Goal: Find specific fact: Find specific fact

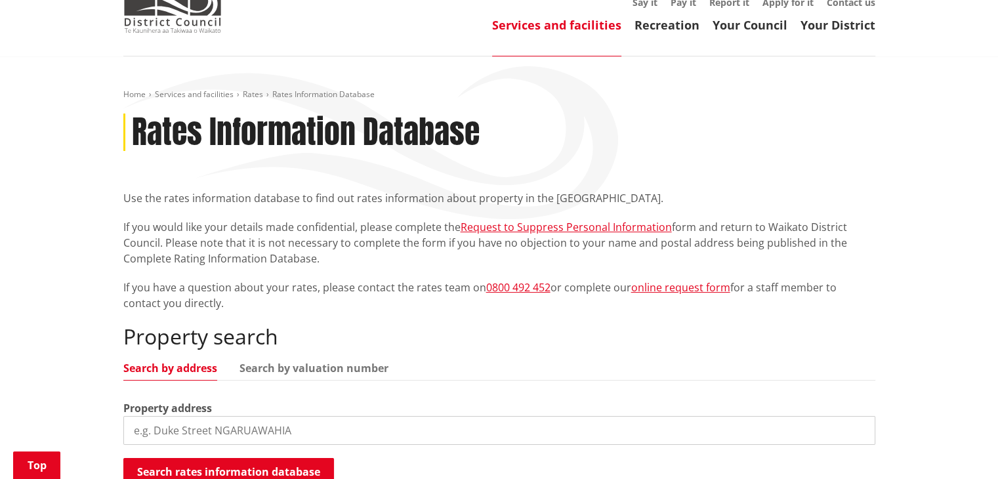
scroll to position [212, 0]
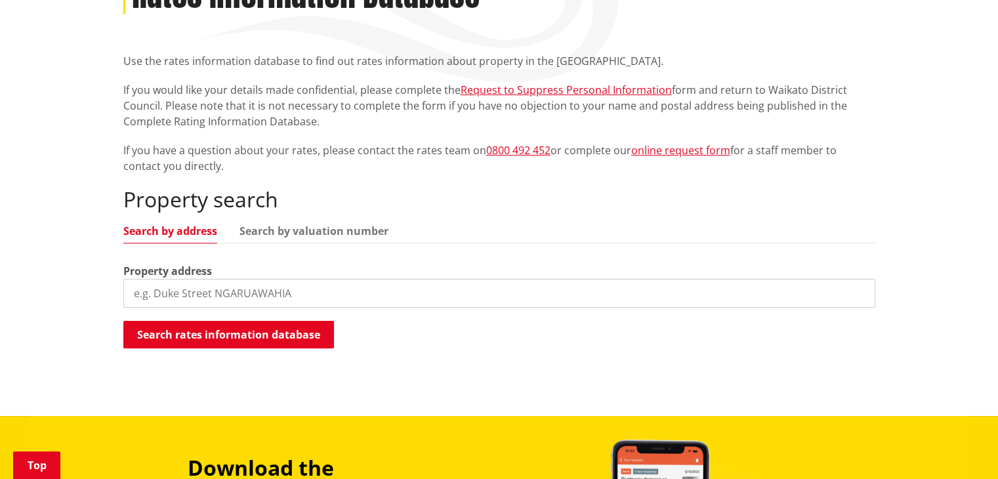
click at [256, 293] on input "search" at bounding box center [499, 293] width 752 height 29
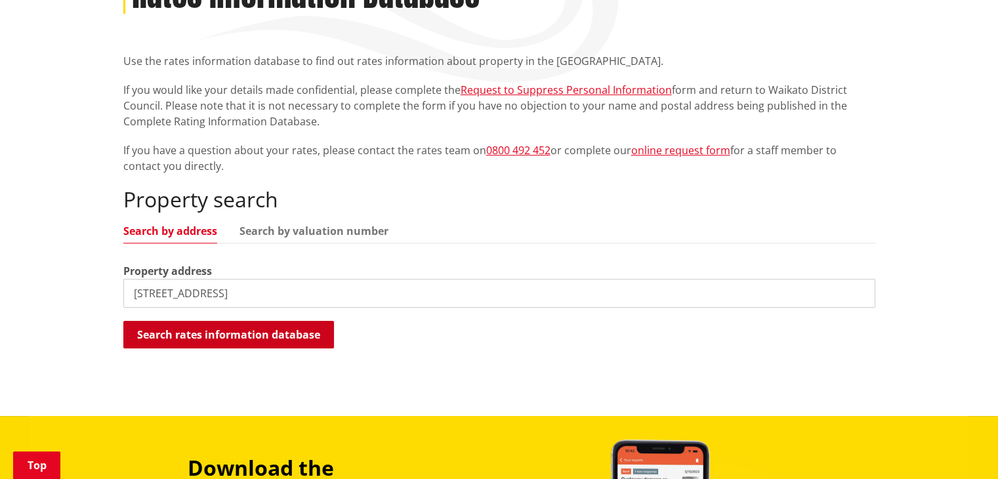
type input "[STREET_ADDRESS]"
click at [265, 332] on button "Search rates information database" at bounding box center [228, 335] width 211 height 28
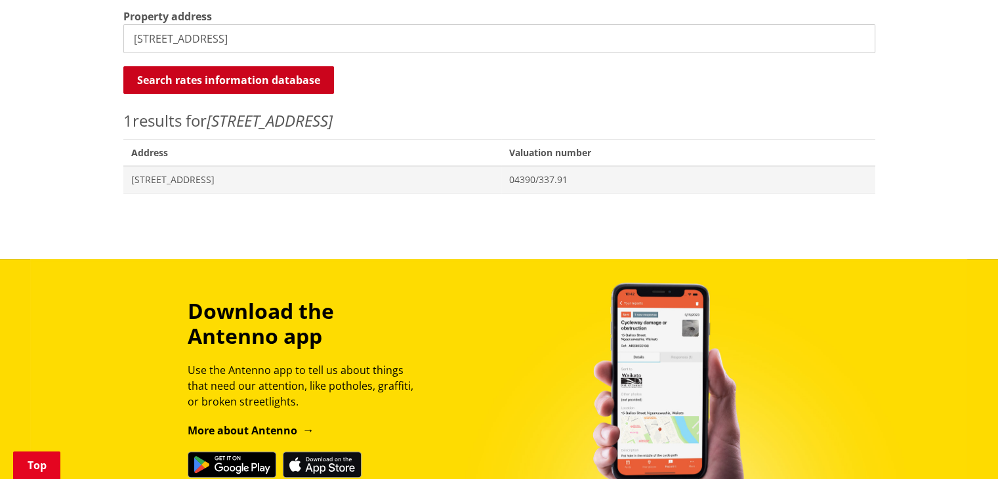
scroll to position [474, 0]
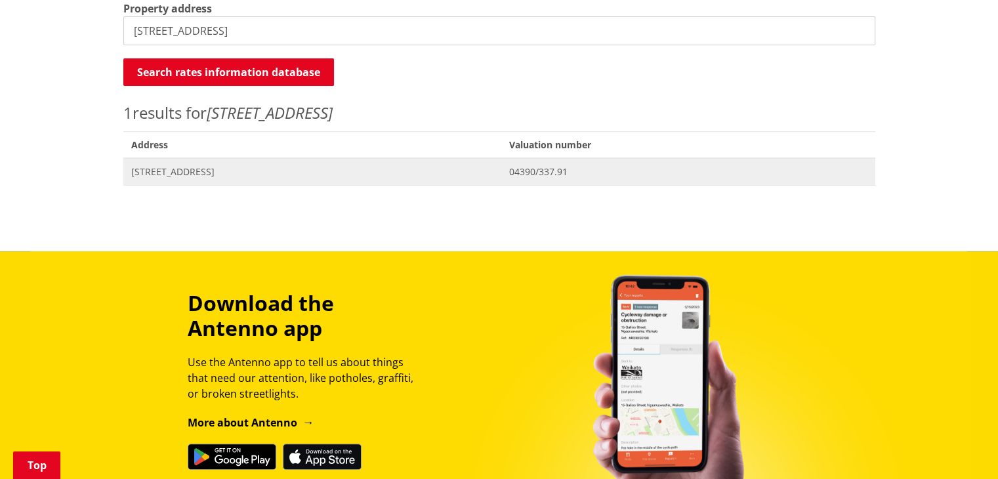
click at [228, 169] on span "[STREET_ADDRESS]" at bounding box center [312, 171] width 363 height 13
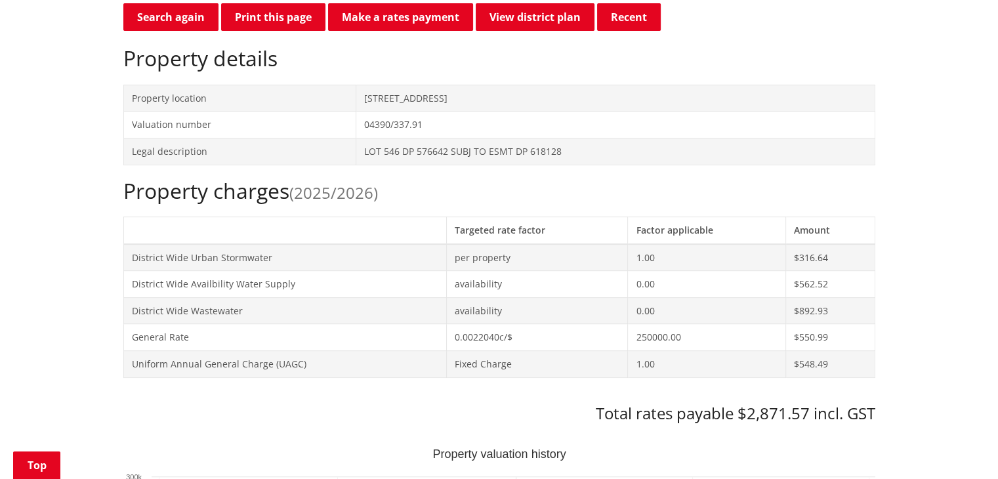
scroll to position [394, 0]
